Goal: Task Accomplishment & Management: Manage account settings

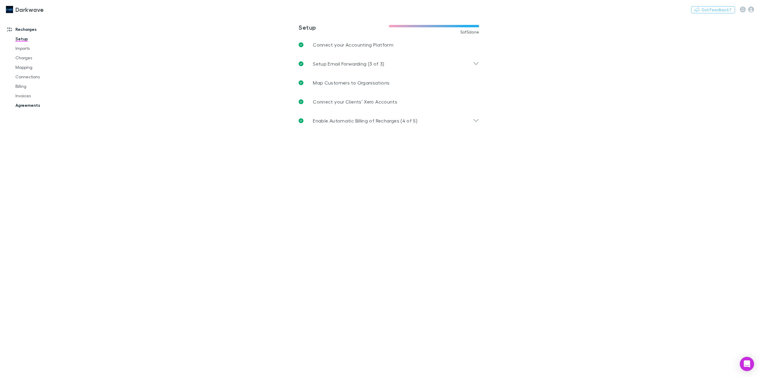
click at [26, 103] on link "Agreements" at bounding box center [47, 106] width 74 height 10
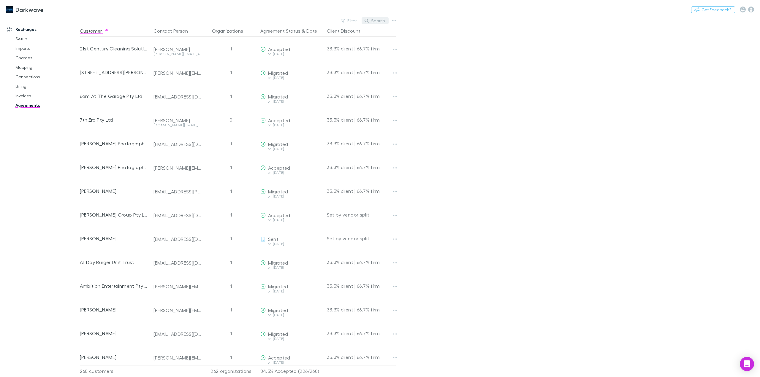
click at [377, 21] on button "Search" at bounding box center [375, 20] width 27 height 7
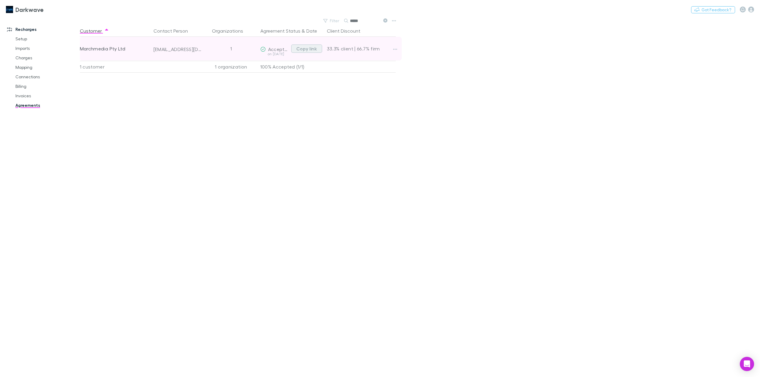
type input "*****"
click at [315, 48] on button "Copy link" at bounding box center [306, 49] width 31 height 8
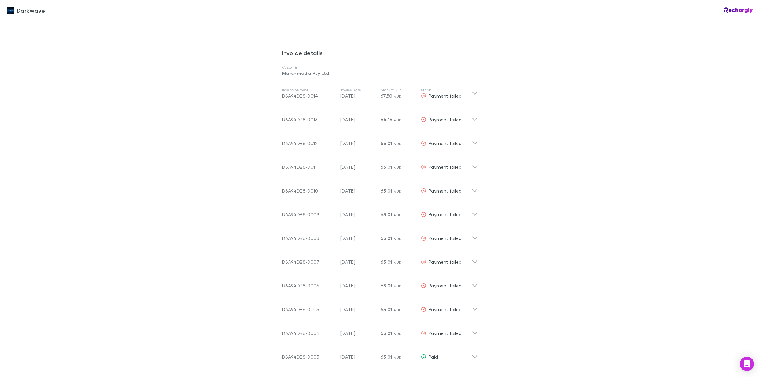
scroll to position [297, 0]
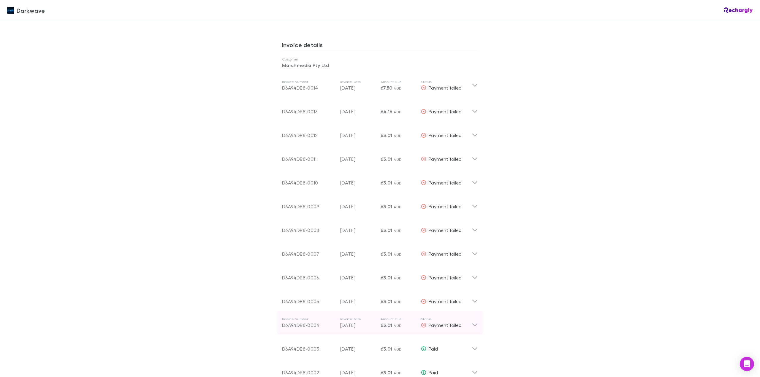
click at [474, 320] on icon at bounding box center [475, 323] width 6 height 12
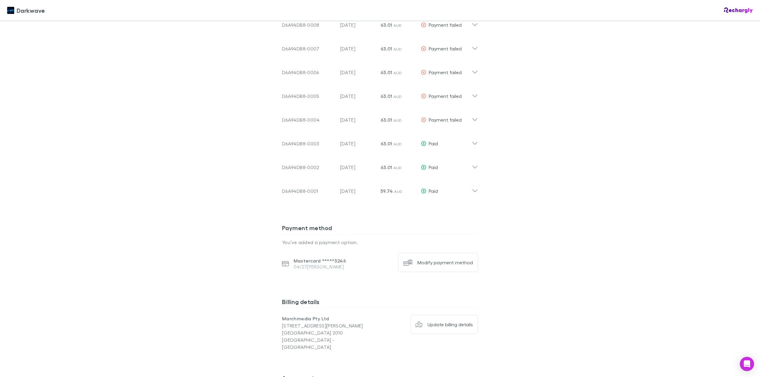
scroll to position [505, 0]
click at [432, 257] on div "Modify payment method" at bounding box center [446, 260] width 56 height 6
